Goal: Task Accomplishment & Management: Manage account settings

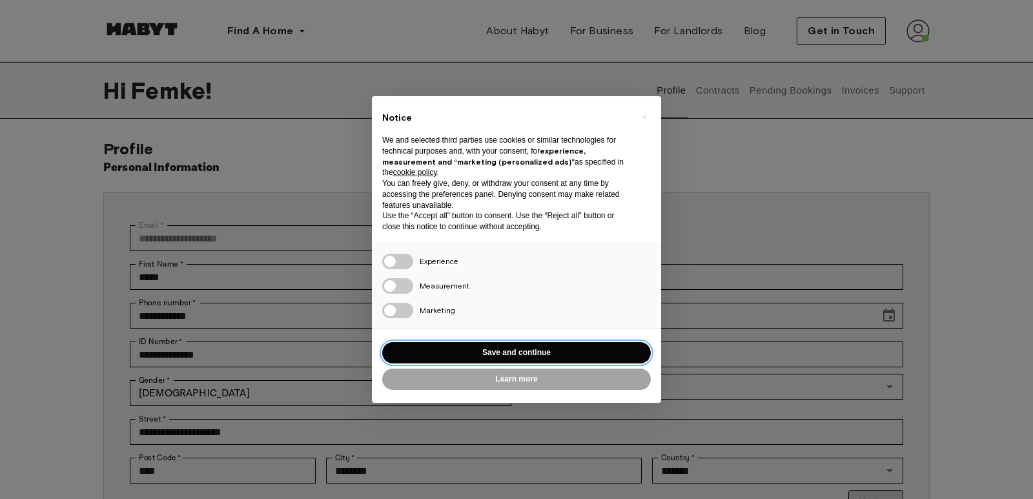
click at [431, 352] on button "Save and continue" at bounding box center [516, 352] width 268 height 21
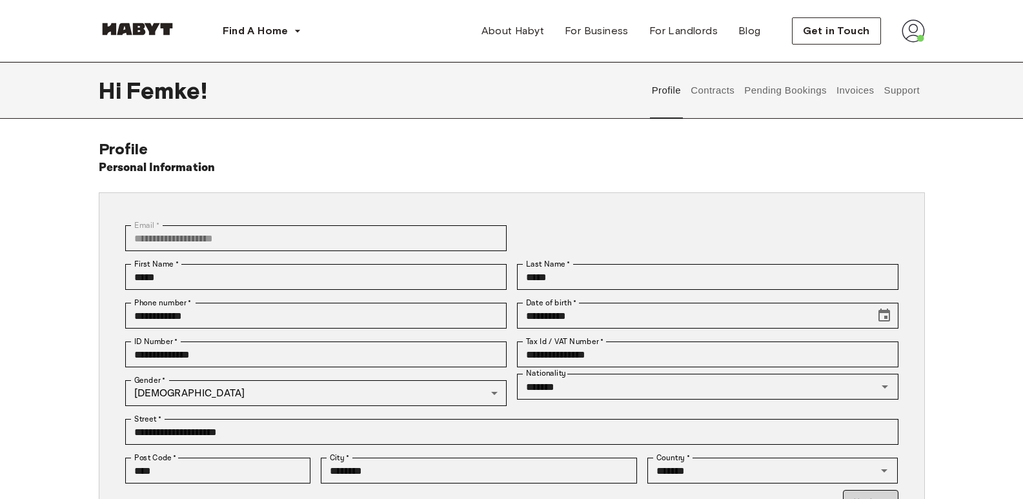
click at [712, 94] on button "Contracts" at bounding box center [712, 90] width 47 height 57
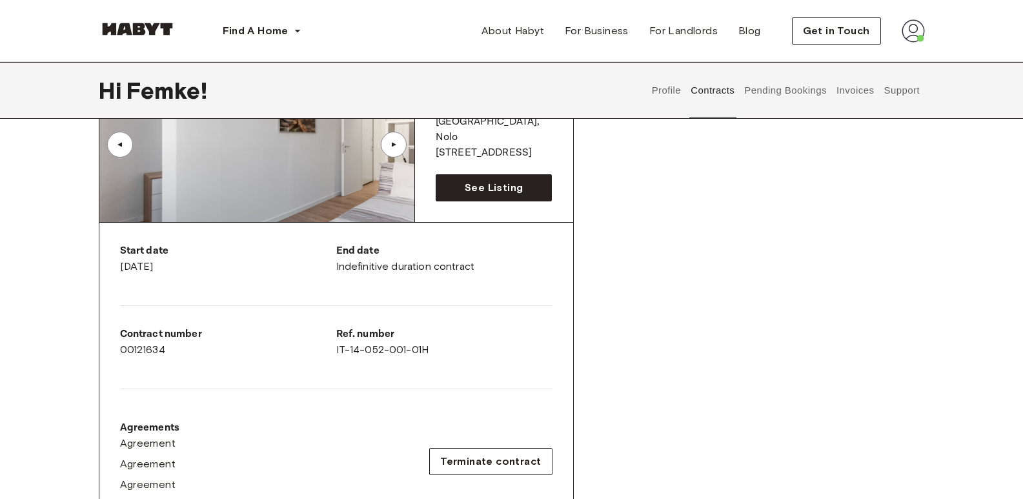
scroll to position [142, 0]
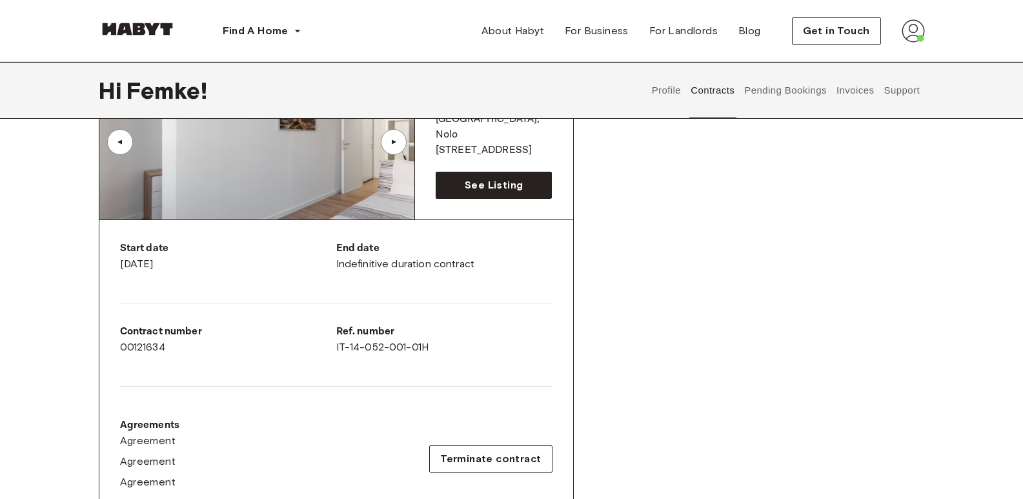
click at [775, 95] on button "Pending Bookings" at bounding box center [786, 90] width 86 height 57
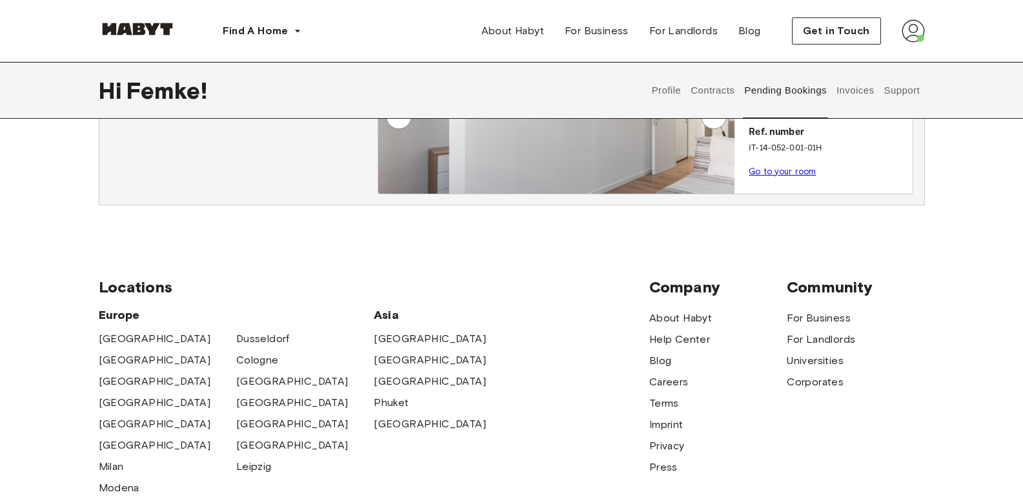
click at [716, 93] on button "Contracts" at bounding box center [712, 90] width 47 height 57
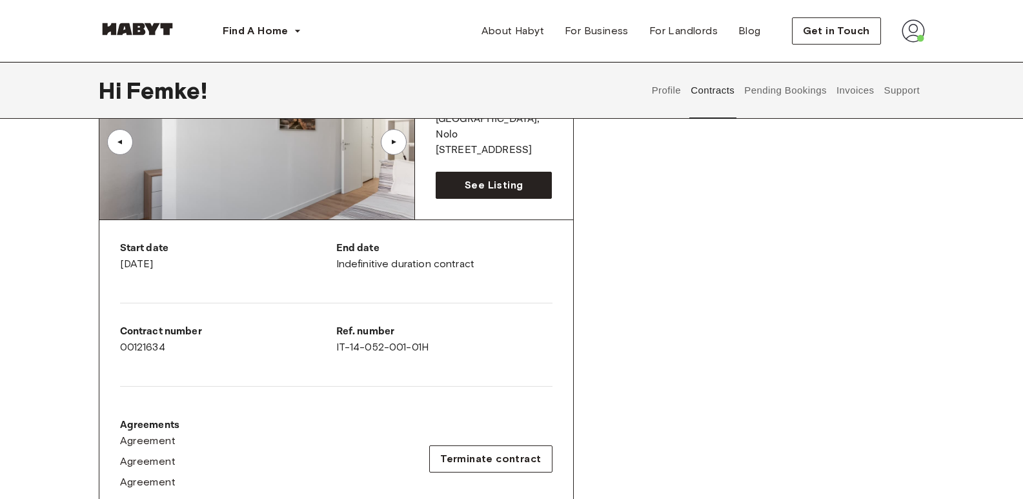
click at [778, 86] on button "Pending Bookings" at bounding box center [786, 90] width 86 height 57
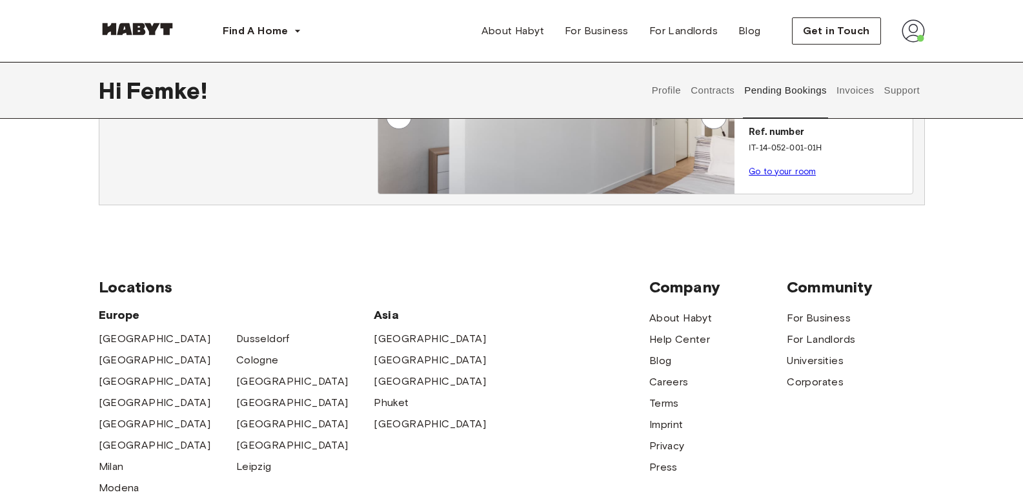
click at [865, 89] on button "Invoices" at bounding box center [854, 90] width 41 height 57
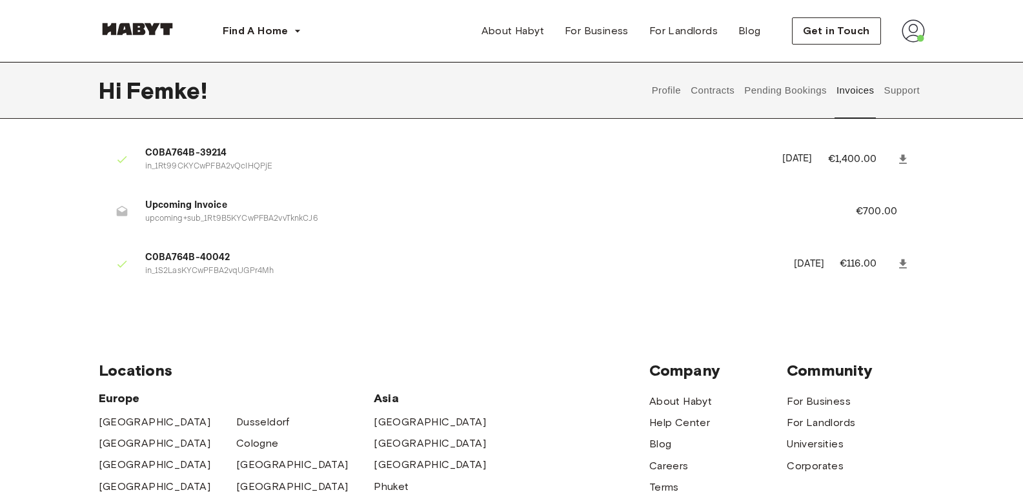
click at [183, 204] on span "Upcoming Invoice" at bounding box center [485, 205] width 680 height 15
click at [253, 202] on span "Upcoming Invoice" at bounding box center [485, 205] width 680 height 15
click at [897, 88] on button "Support" at bounding box center [901, 90] width 39 height 57
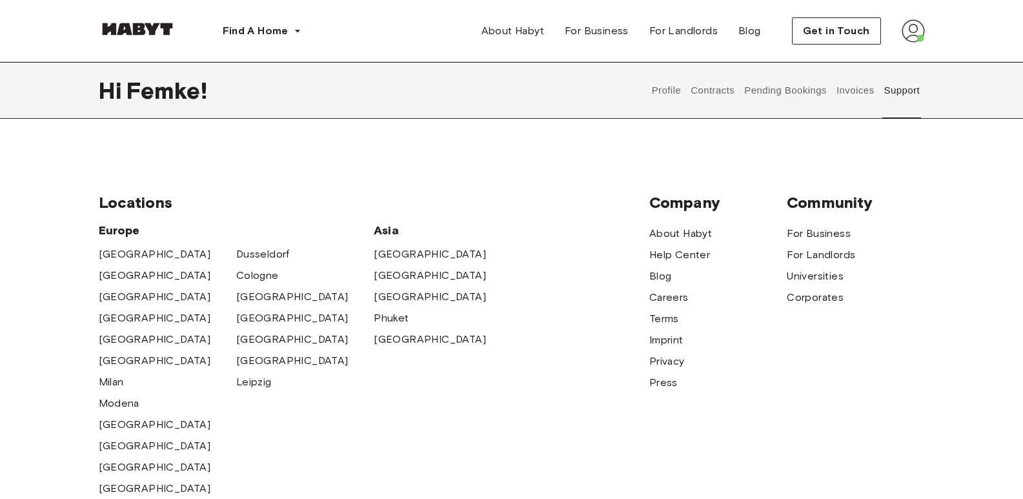
click at [845, 90] on button "Invoices" at bounding box center [854, 90] width 41 height 57
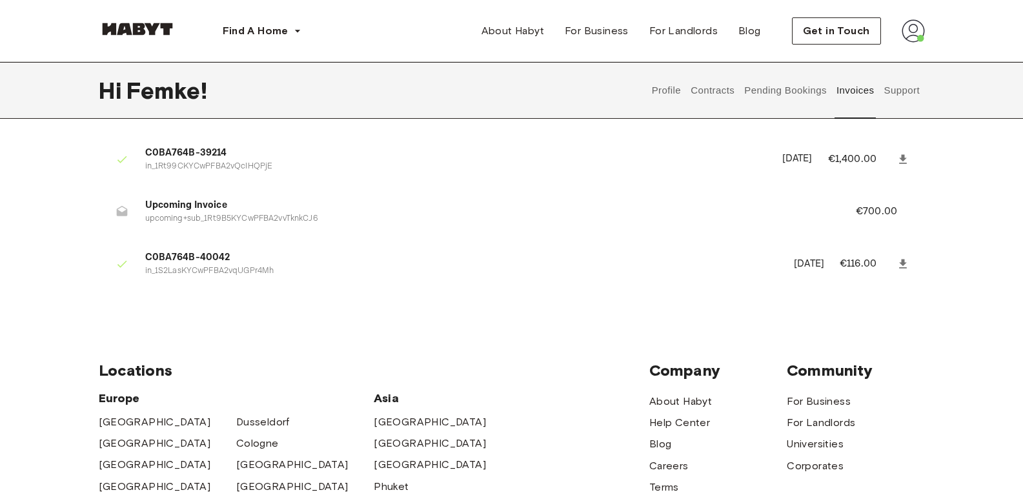
click at [922, 28] on img at bounding box center [913, 30] width 23 height 23
